Goal: Task Accomplishment & Management: Use online tool/utility

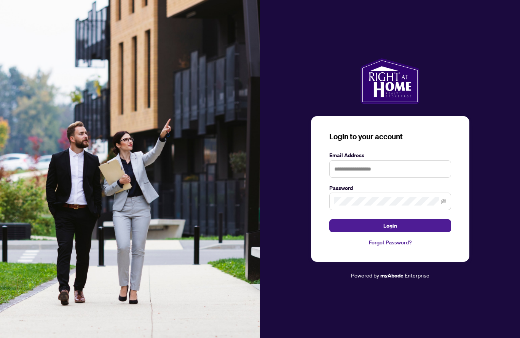
click at [409, 178] on input "text" at bounding box center [390, 169] width 122 height 18
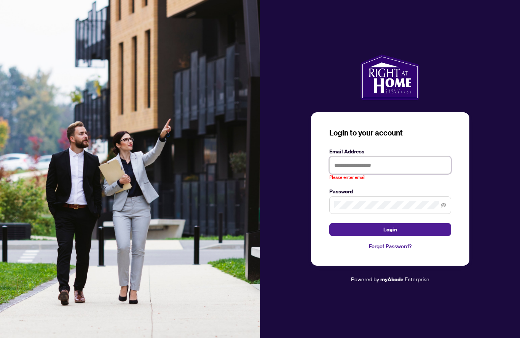
type input "**********"
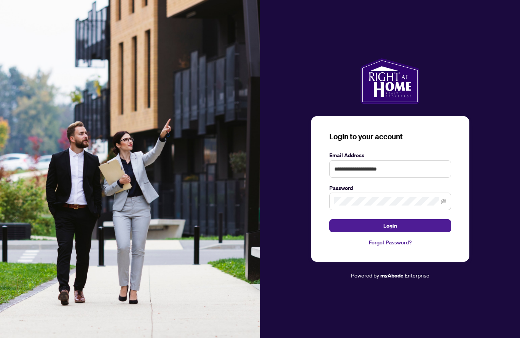
click at [443, 204] on icon "eye-invisible" at bounding box center [443, 201] width 5 height 5
click at [443, 232] on button "Login" at bounding box center [390, 225] width 122 height 13
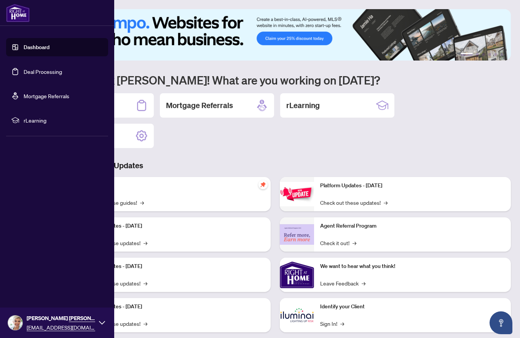
click at [24, 75] on link "Deal Processing" at bounding box center [43, 71] width 38 height 7
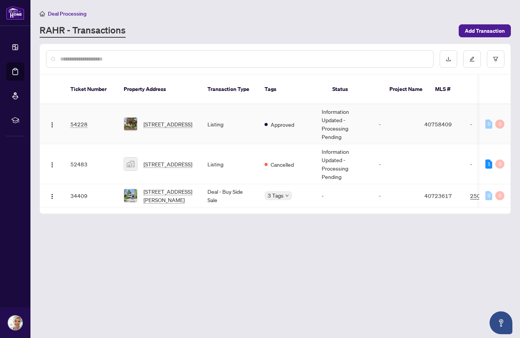
click at [166, 120] on span "[STREET_ADDRESS]" at bounding box center [168, 124] width 49 height 8
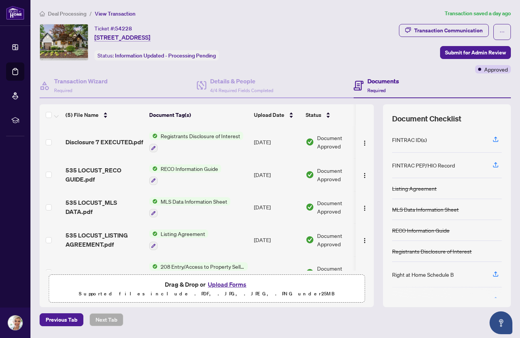
click at [97, 141] on span "Disclosure 7 EXECUTED.pdf" at bounding box center [105, 141] width 78 height 9
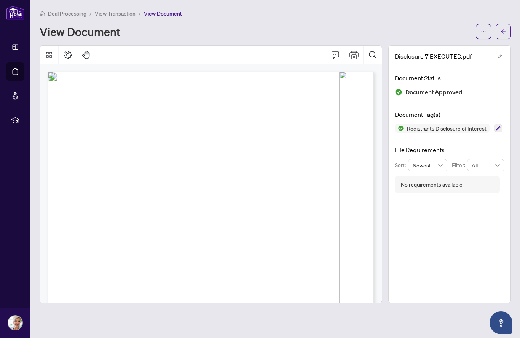
scroll to position [0, 0]
click at [355, 55] on button "Print" at bounding box center [354, 55] width 18 height 18
click at [65, 59] on button "Page Layout" at bounding box center [68, 55] width 18 height 18
click at [157, 30] on div "View Document" at bounding box center [256, 32] width 432 height 12
